Goal: Task Accomplishment & Management: Manage account settings

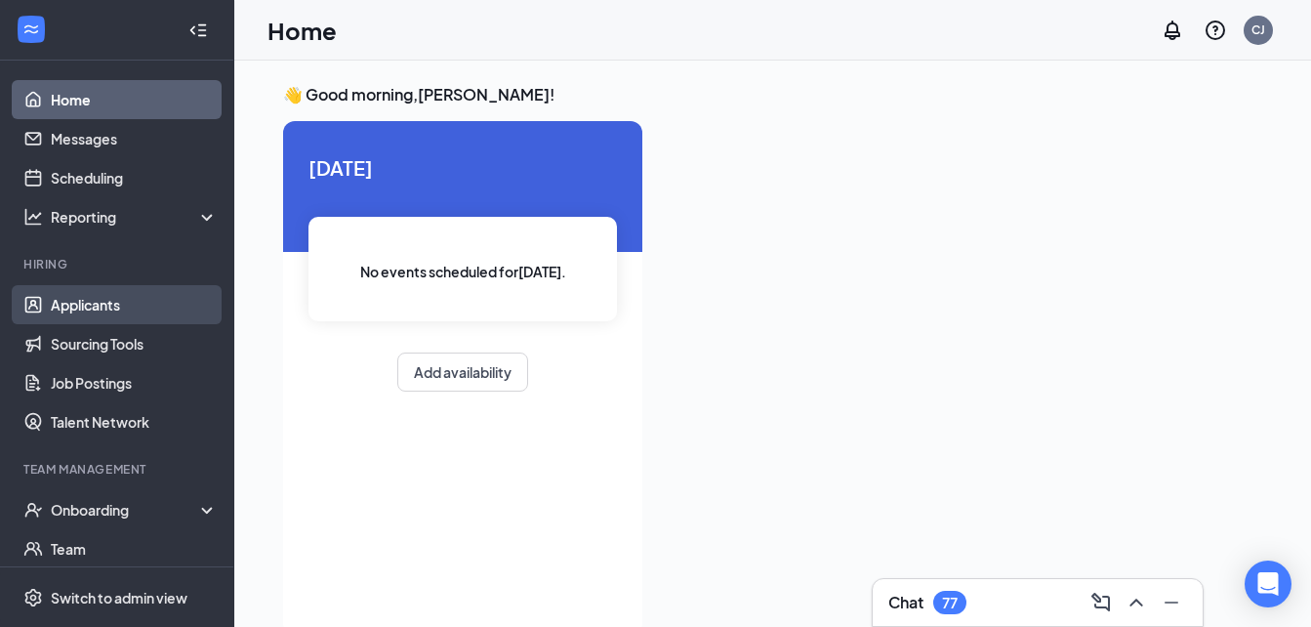
click at [54, 316] on link "Applicants" at bounding box center [134, 304] width 167 height 39
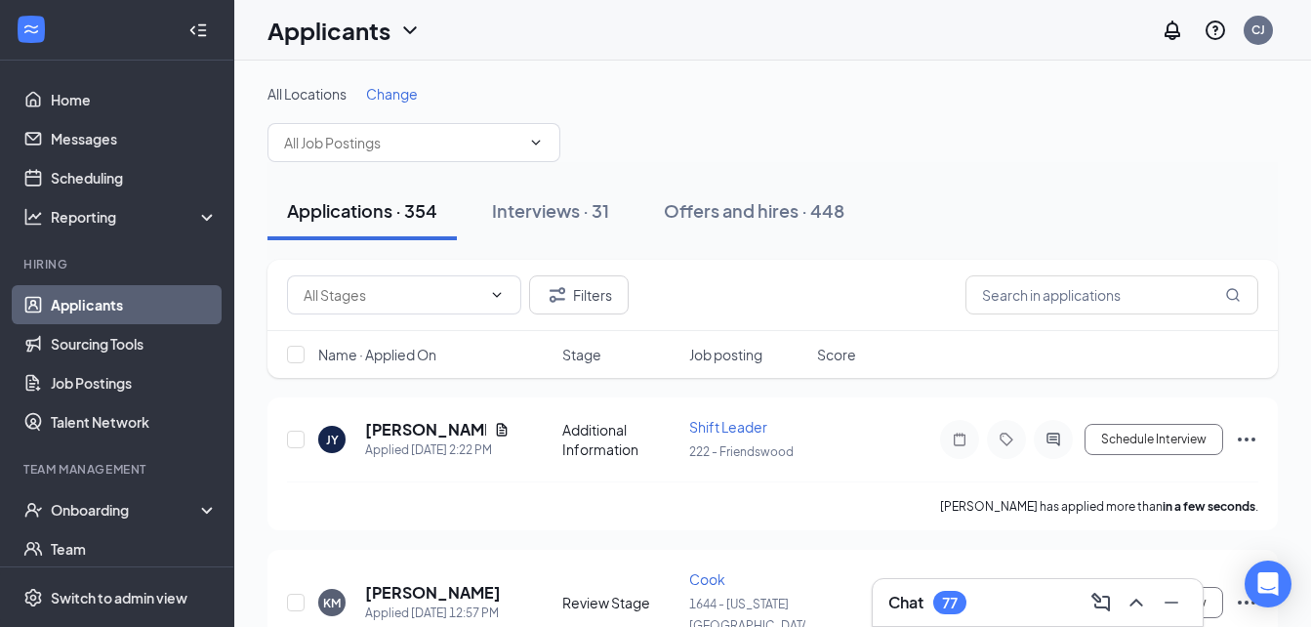
click at [372, 225] on button "Applications · 354" at bounding box center [361, 211] width 189 height 59
click at [1023, 293] on input "text" at bounding box center [1111, 294] width 293 height 39
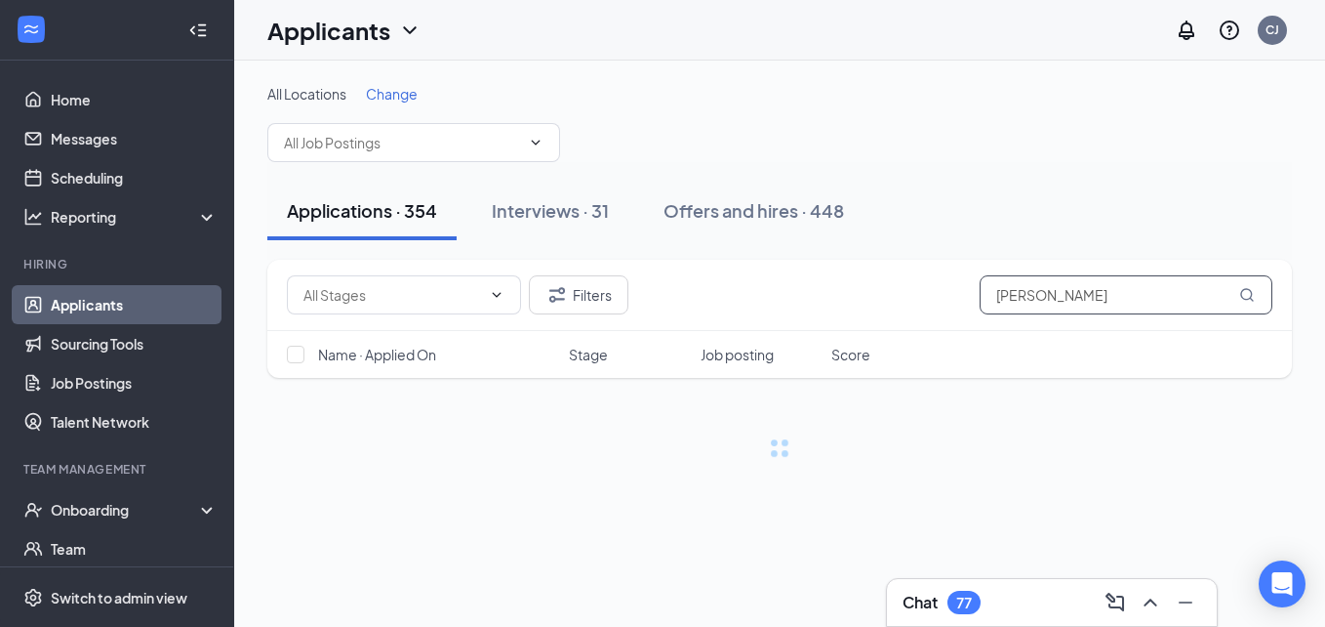
type input "CABRERA"
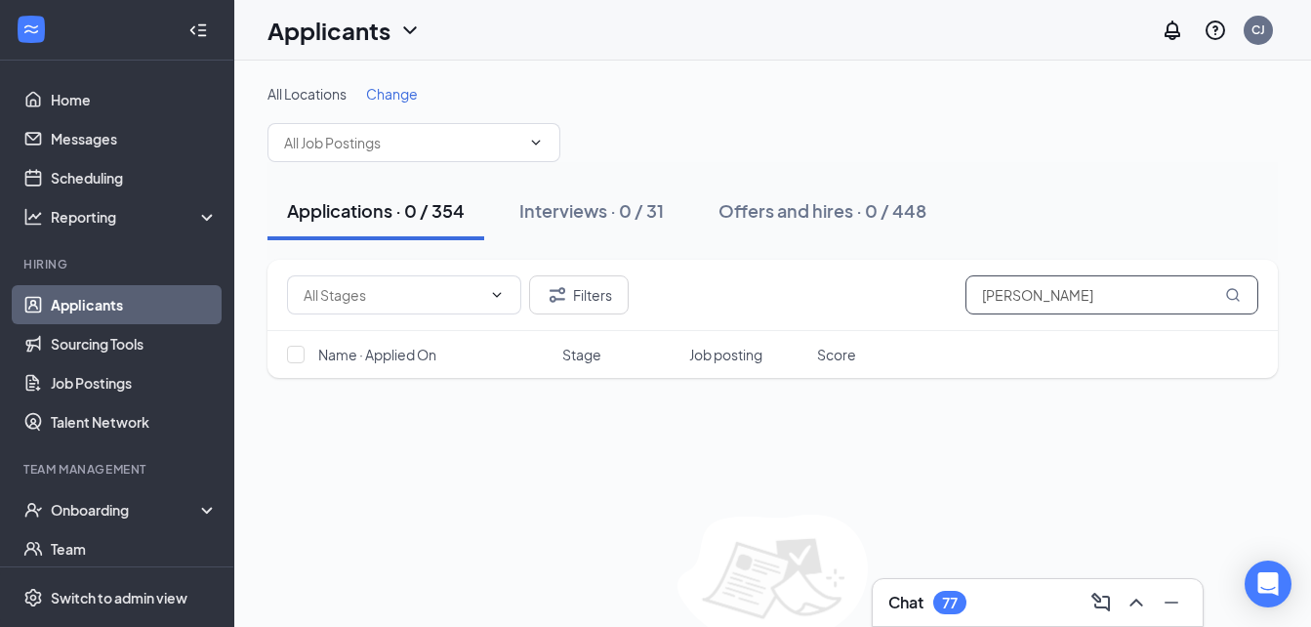
drag, startPoint x: 1198, startPoint y: 297, endPoint x: 681, endPoint y: 320, distance: 517.8
click at [619, 325] on div "Filters CABRERA" at bounding box center [772, 295] width 1010 height 71
type input "YAIMARA"
click at [364, 230] on button "Applications · 0 / 354" at bounding box center [375, 211] width 217 height 59
click at [145, 303] on link "Applicants" at bounding box center [134, 304] width 167 height 39
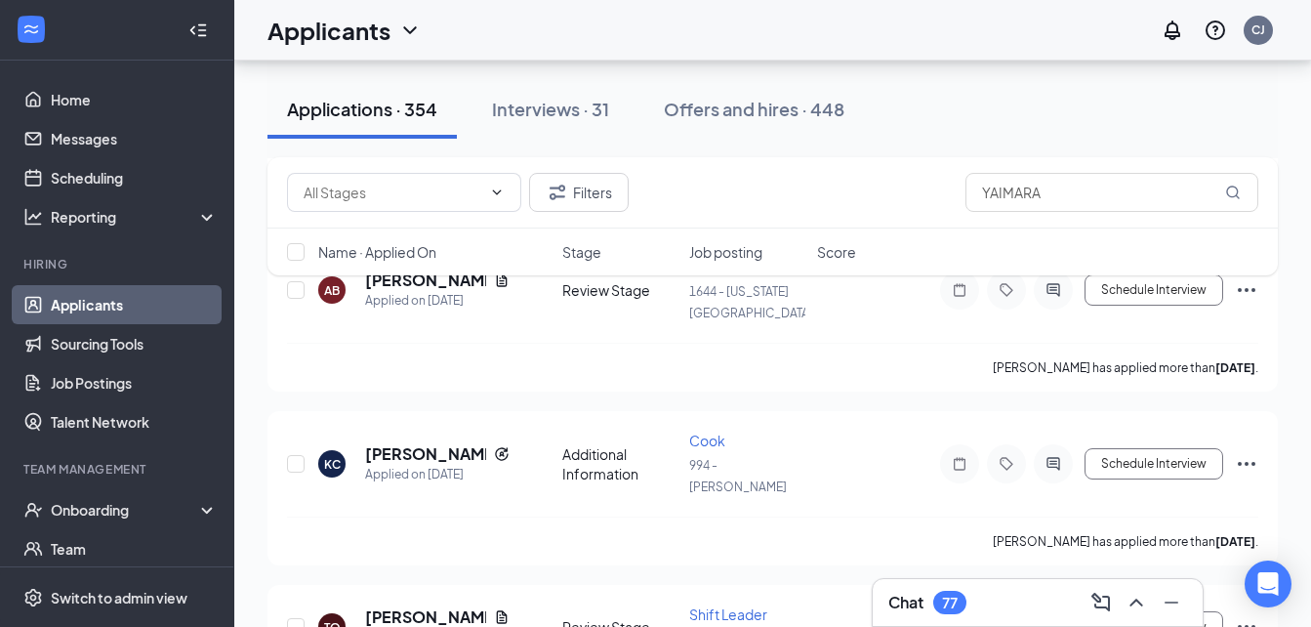
scroll to position [2577, 0]
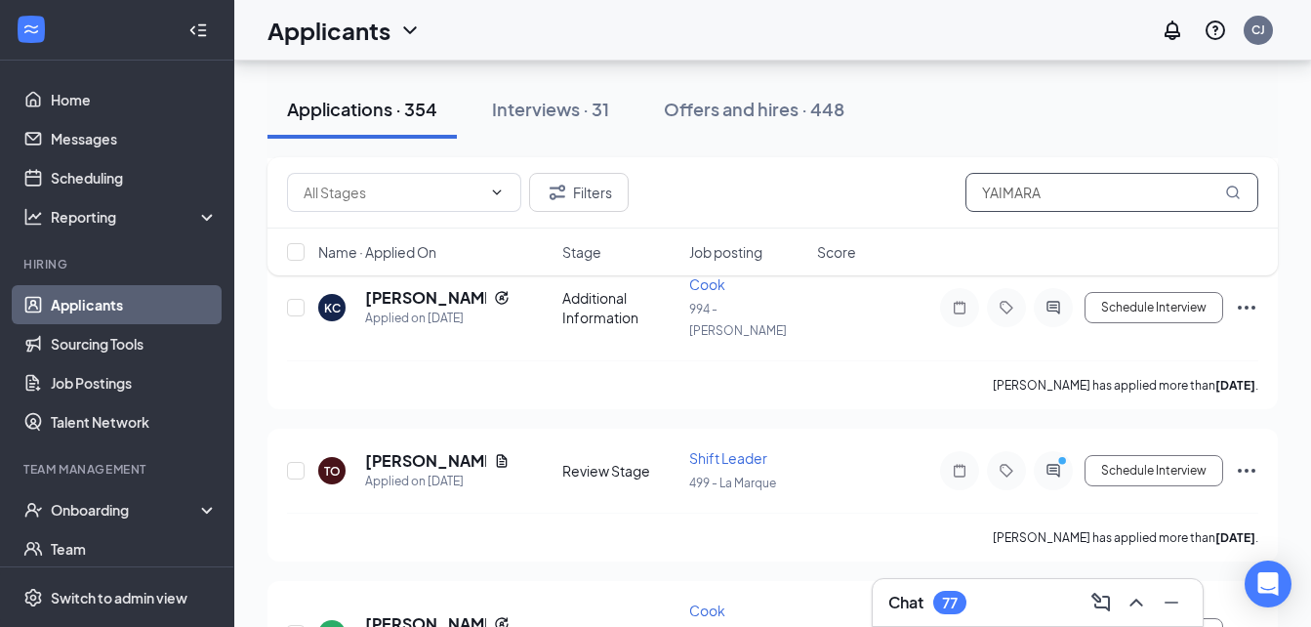
drag, startPoint x: 1164, startPoint y: 183, endPoint x: 843, endPoint y: 205, distance: 321.9
click at [843, 205] on div "Filters YAIMARA" at bounding box center [772, 192] width 971 height 39
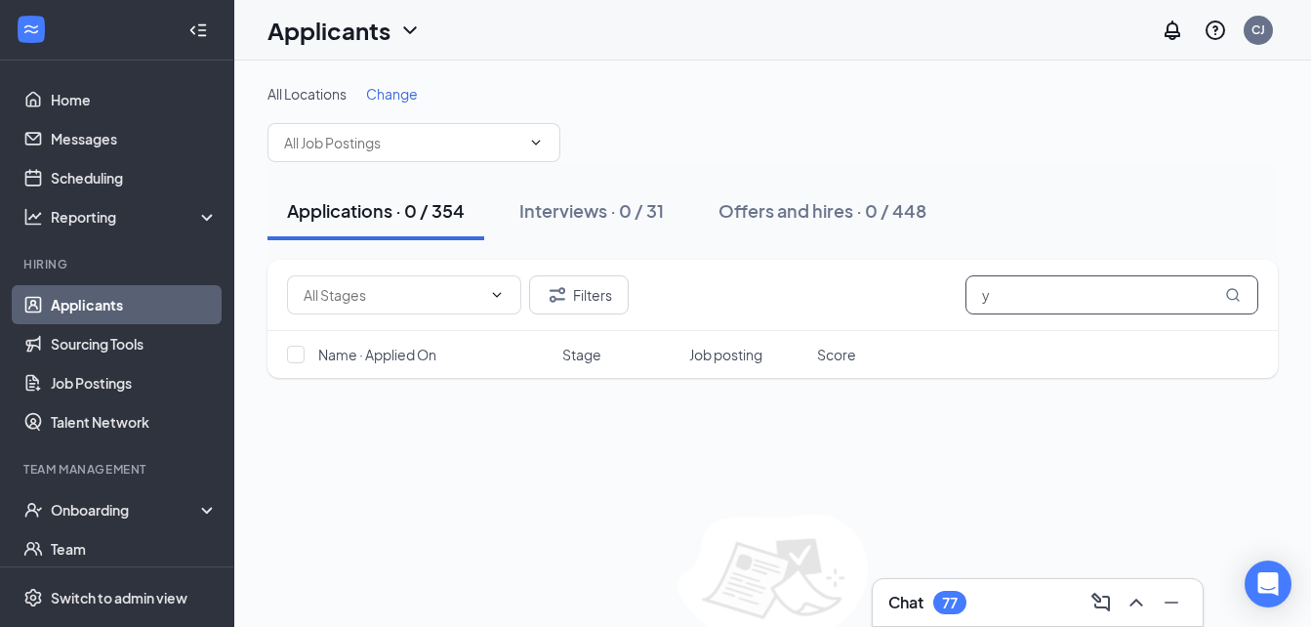
type input "y"
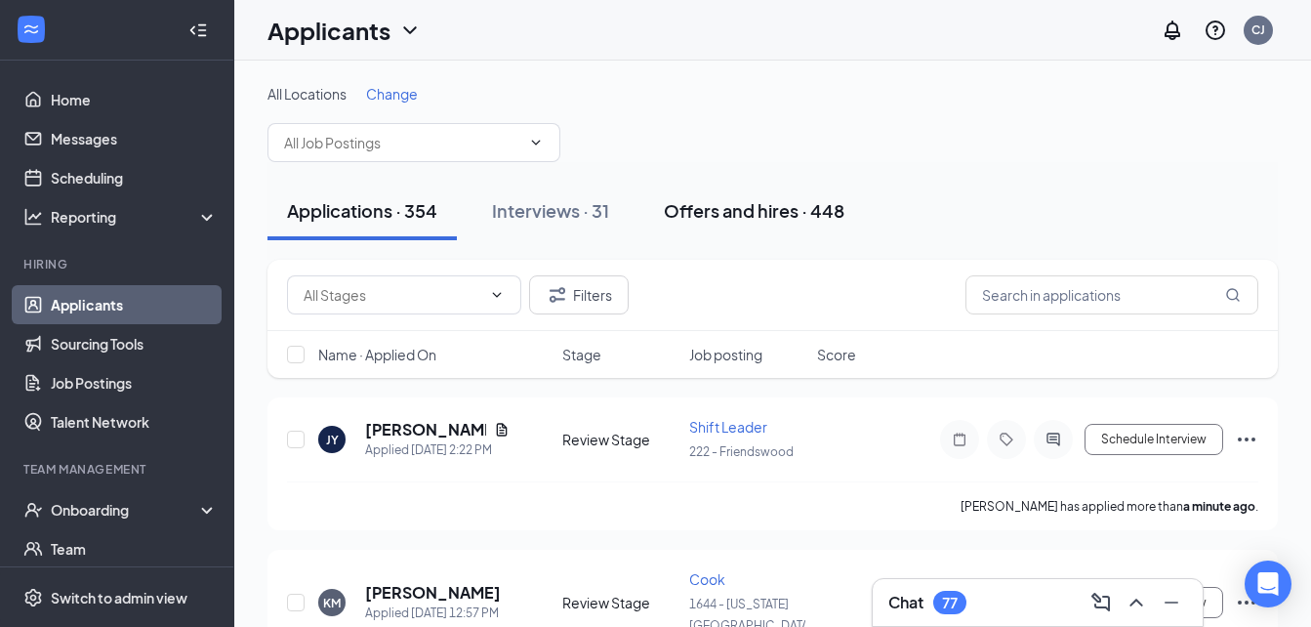
click at [751, 208] on div "Offers and hires · 448" at bounding box center [754, 210] width 181 height 24
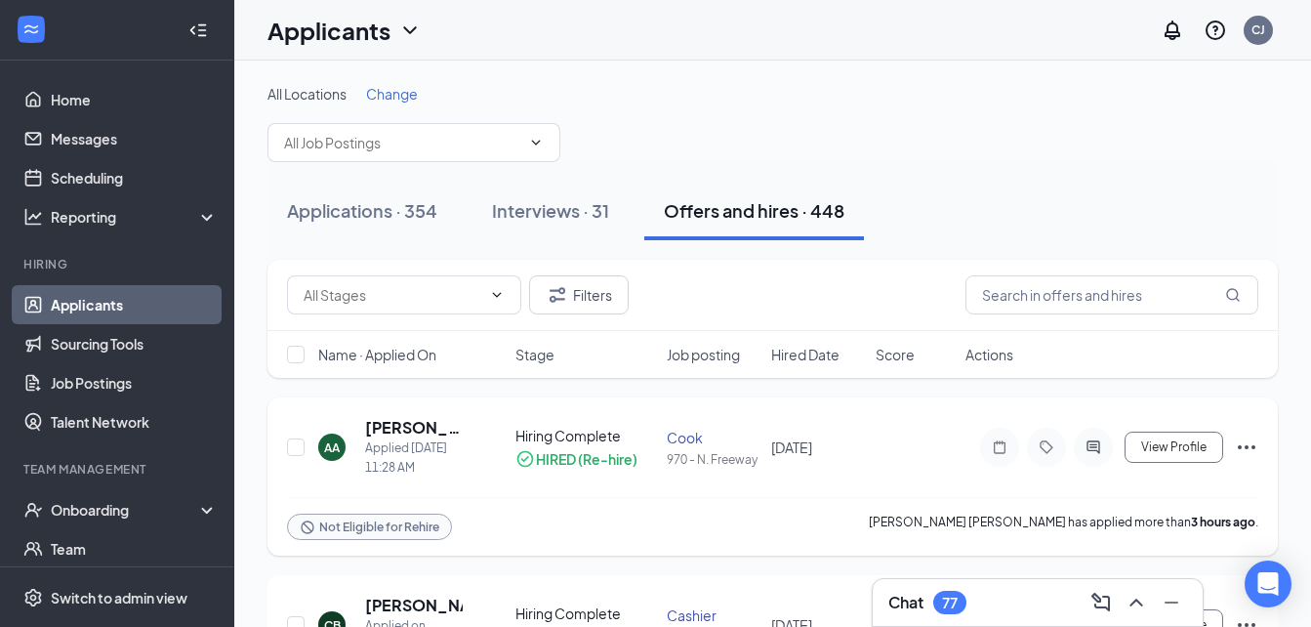
click at [1238, 448] on icon "Ellipses" at bounding box center [1247, 447] width 18 height 4
click at [1238, 446] on icon "Ellipses" at bounding box center [1247, 447] width 18 height 4
click at [315, 529] on div "Not Eligible for Rehire" at bounding box center [369, 526] width 165 height 26
click at [371, 221] on div "Applications · 354" at bounding box center [362, 210] width 150 height 24
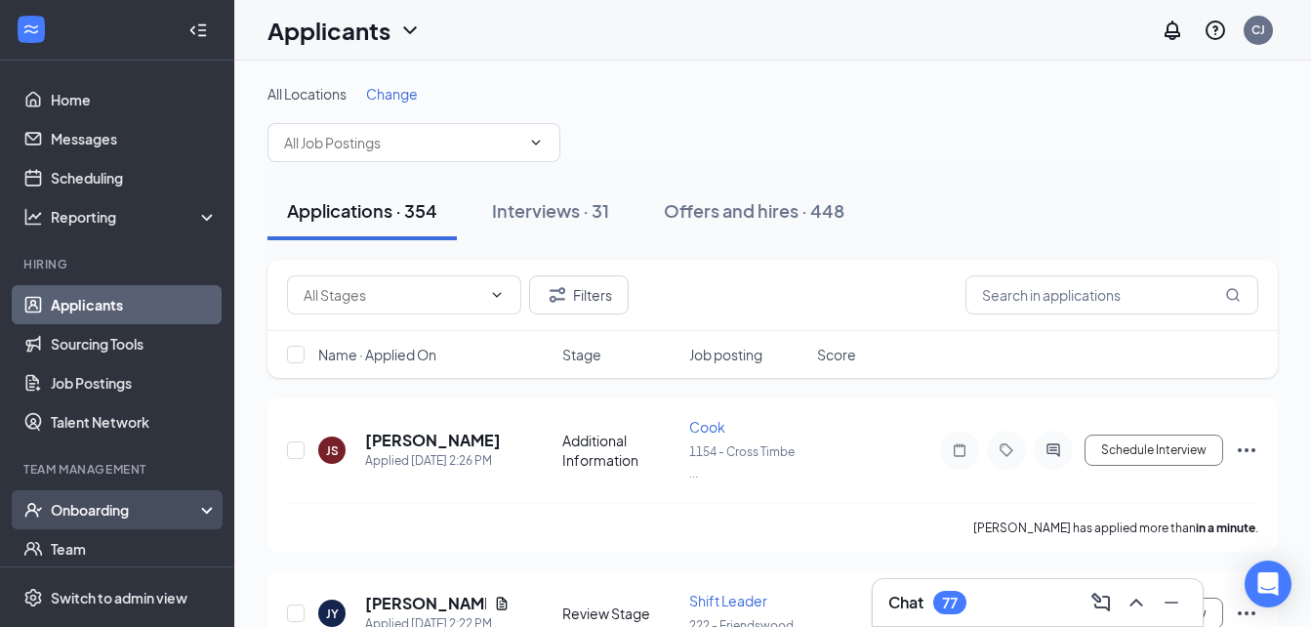
click at [149, 515] on div "Onboarding" at bounding box center [126, 510] width 150 height 20
click at [125, 544] on link "Overview" at bounding box center [134, 548] width 167 height 39
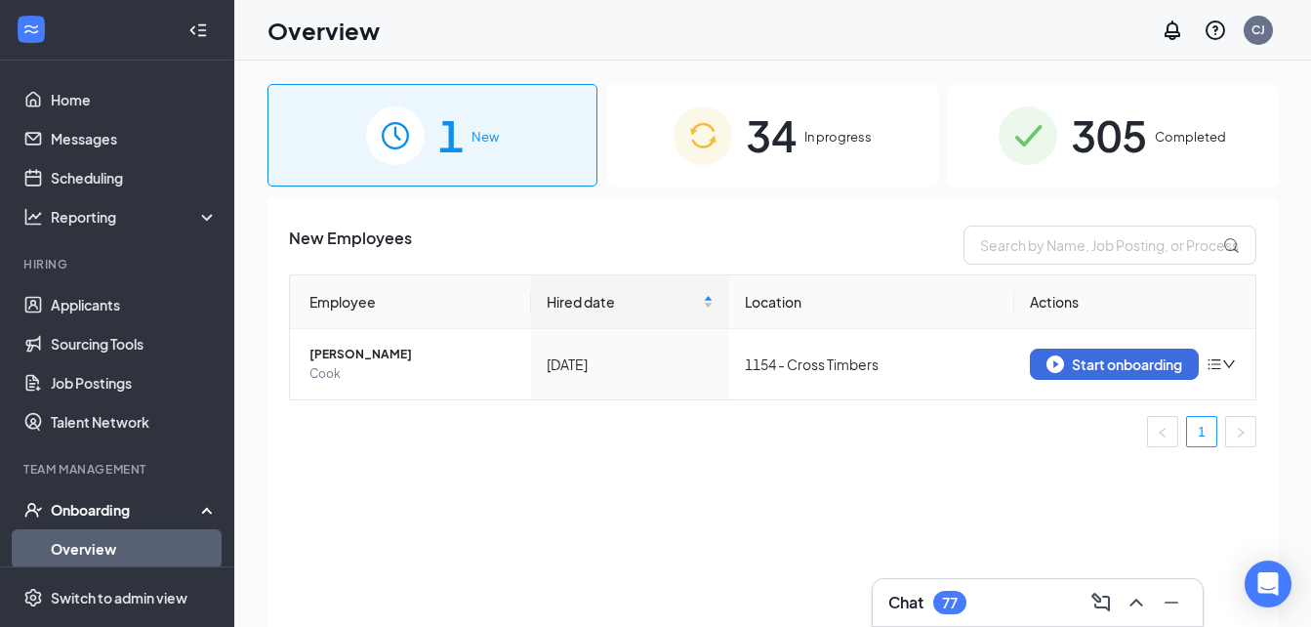
click at [520, 162] on div "1 New" at bounding box center [432, 135] width 330 height 102
click at [792, 157] on span "34" at bounding box center [771, 134] width 51 height 67
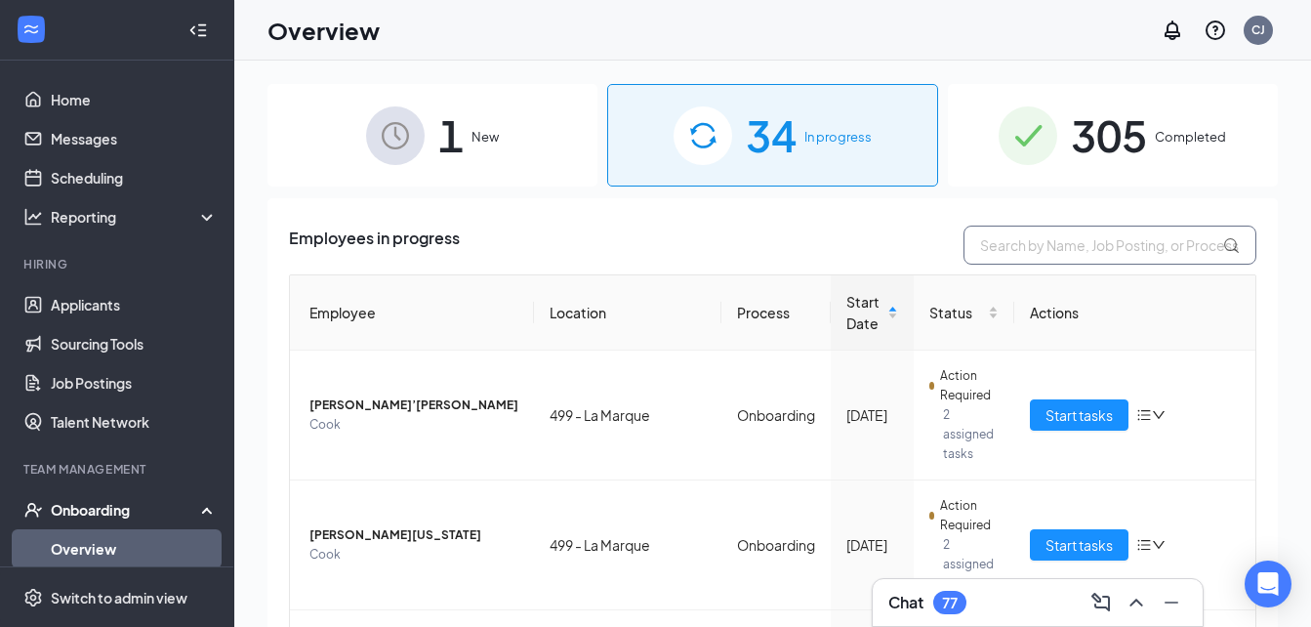
click at [999, 251] on input "text" at bounding box center [1109, 244] width 293 height 39
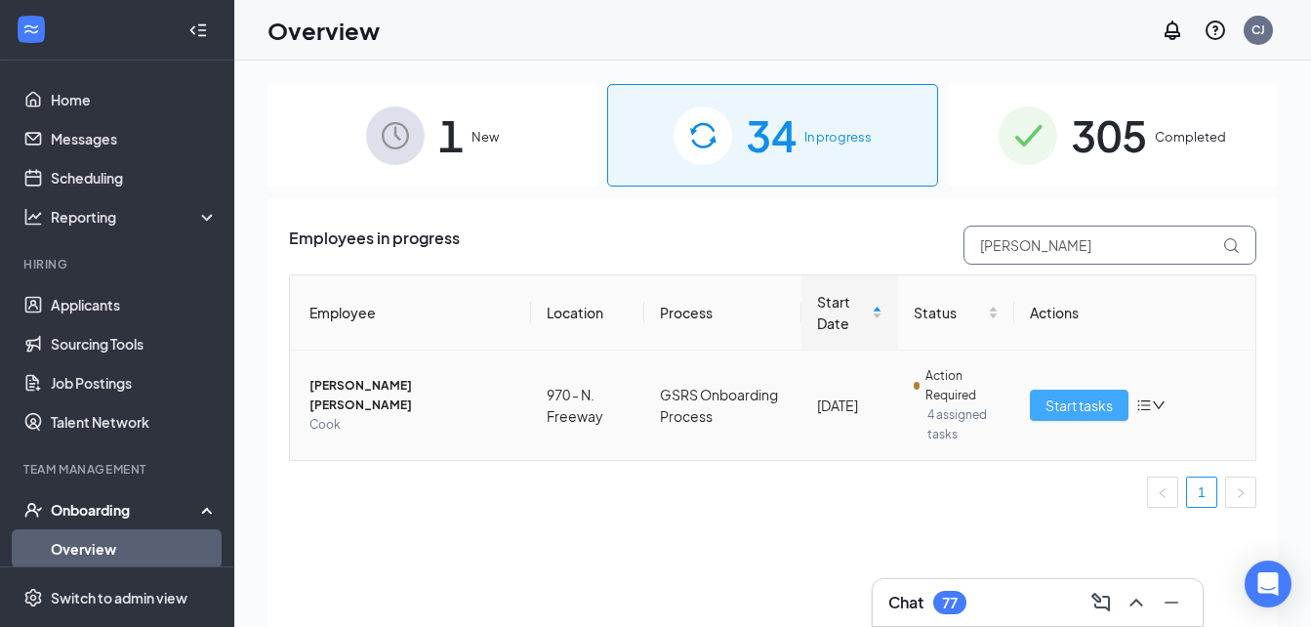
type input "arlen"
click at [1099, 407] on span "Start tasks" at bounding box center [1078, 404] width 67 height 21
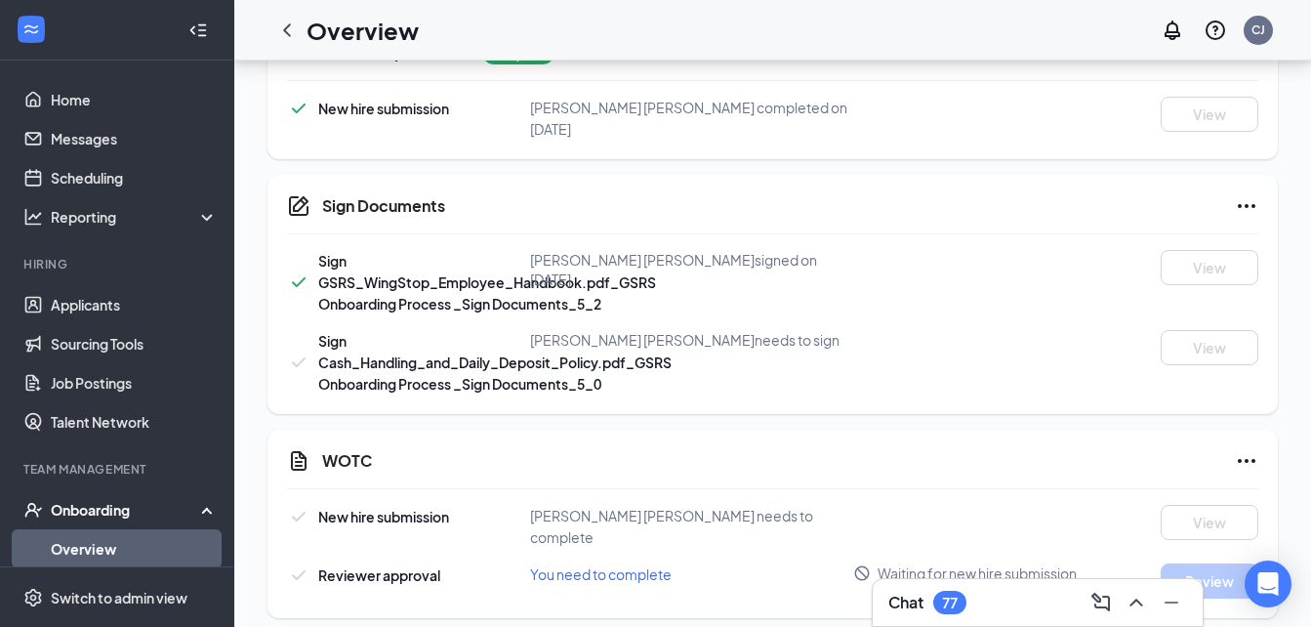
scroll to position [1055, 0]
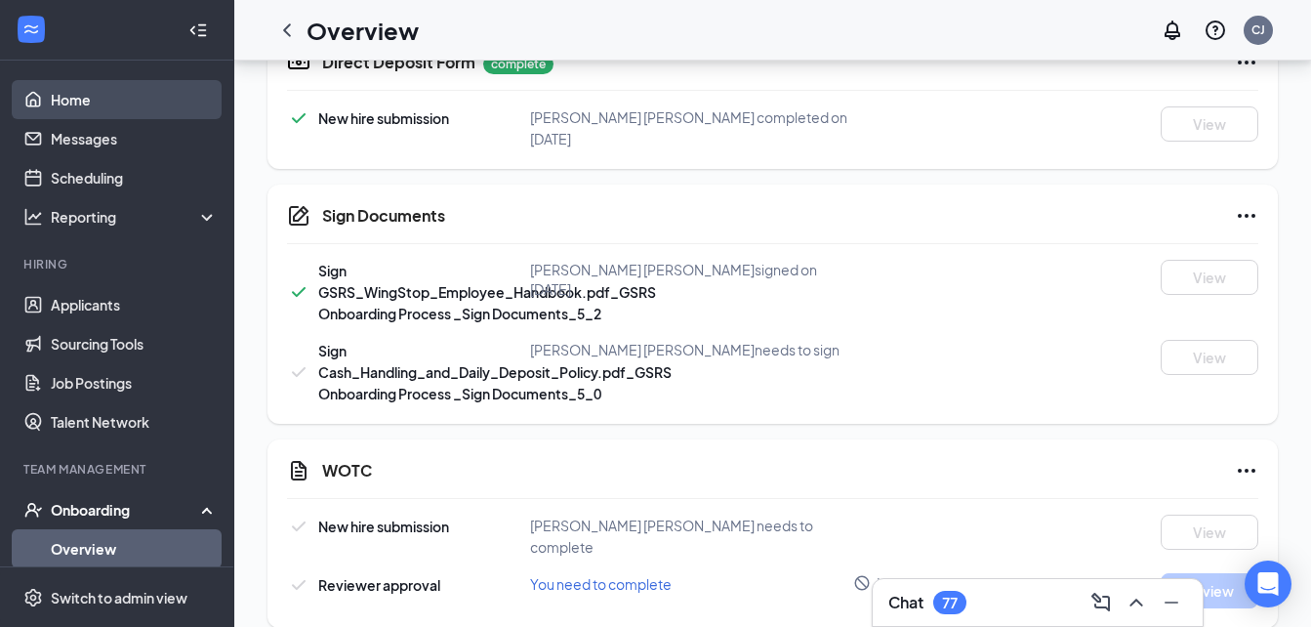
click at [109, 102] on link "Home" at bounding box center [134, 99] width 167 height 39
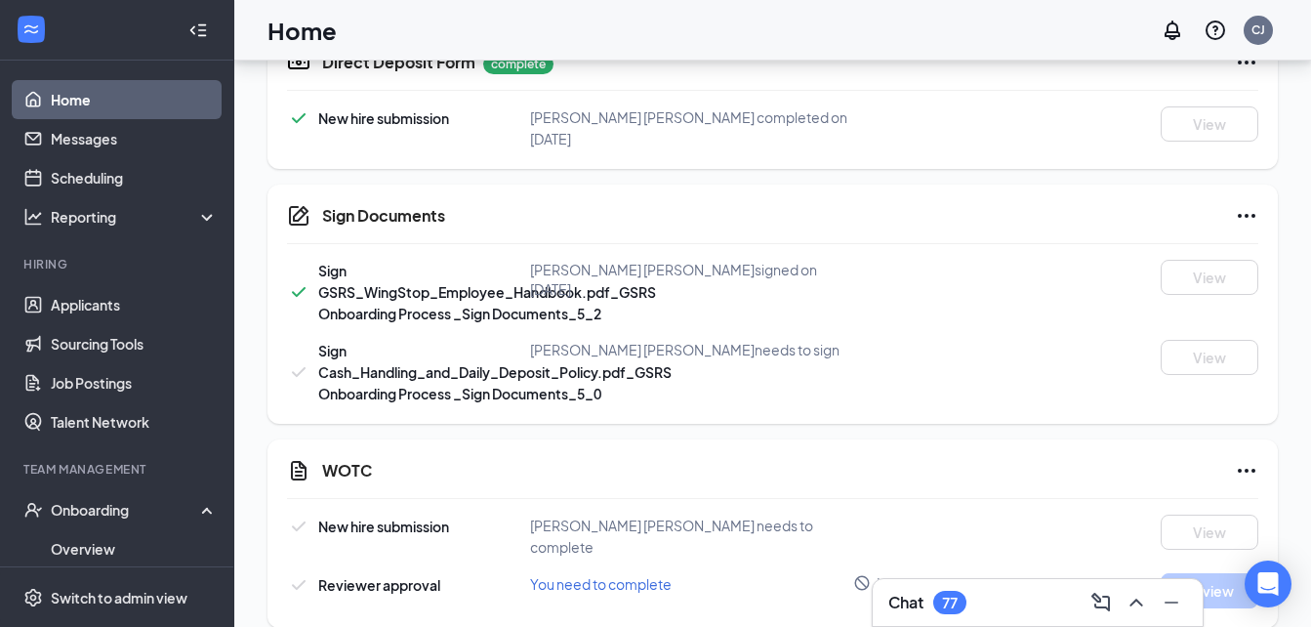
scroll to position [41, 0]
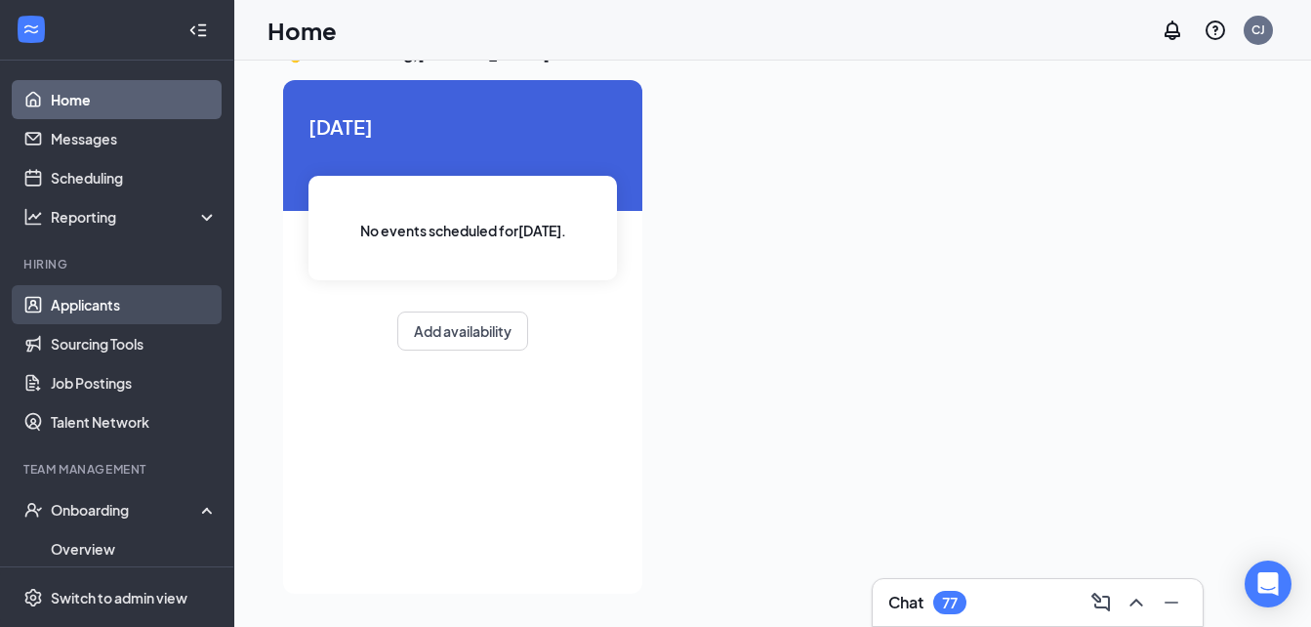
click at [122, 315] on link "Applicants" at bounding box center [134, 304] width 167 height 39
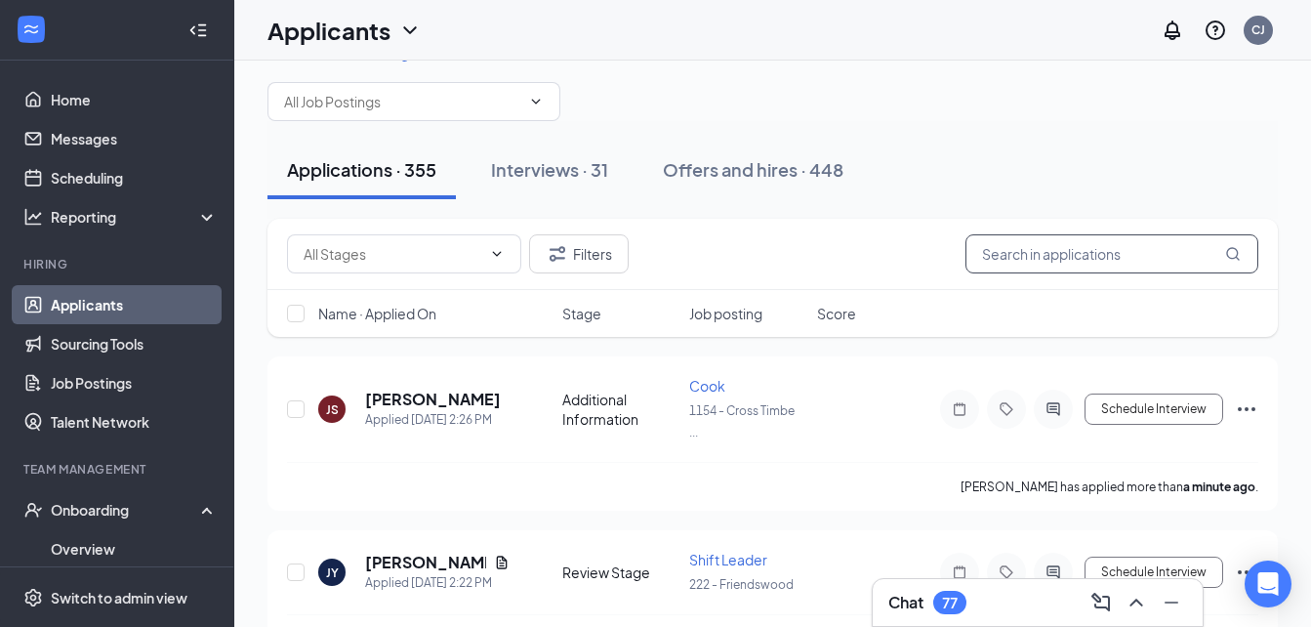
click at [992, 258] on input "text" at bounding box center [1111, 253] width 293 height 39
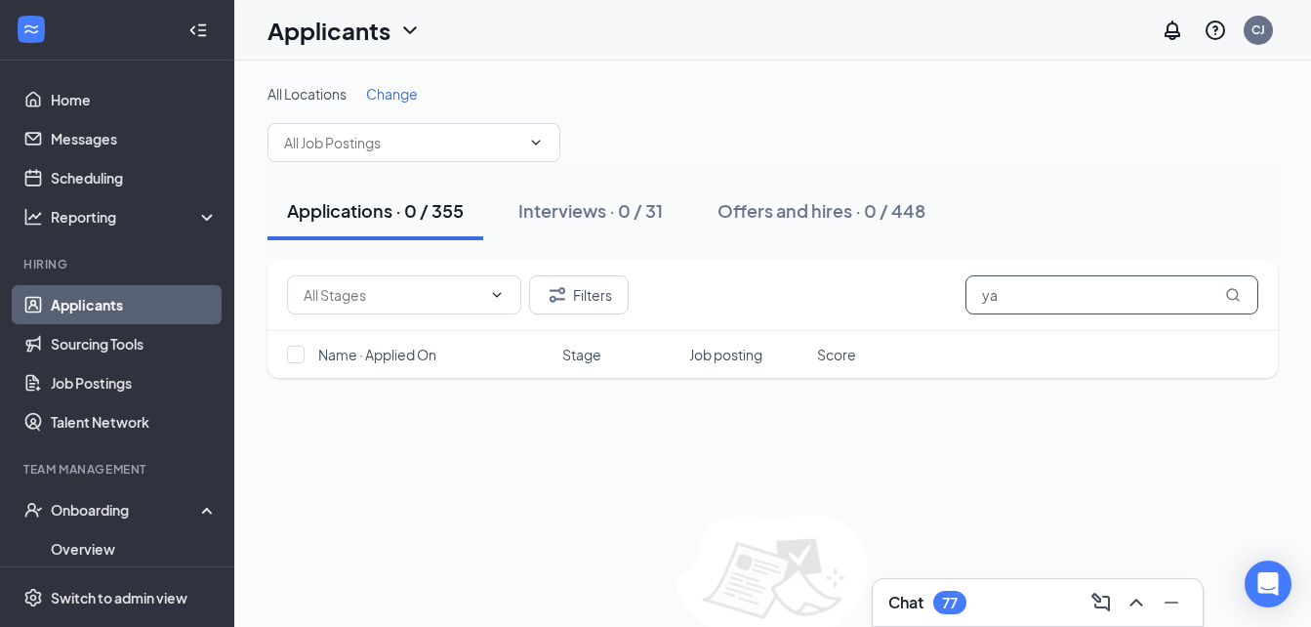
type input "y"
